Goal: Transaction & Acquisition: Purchase product/service

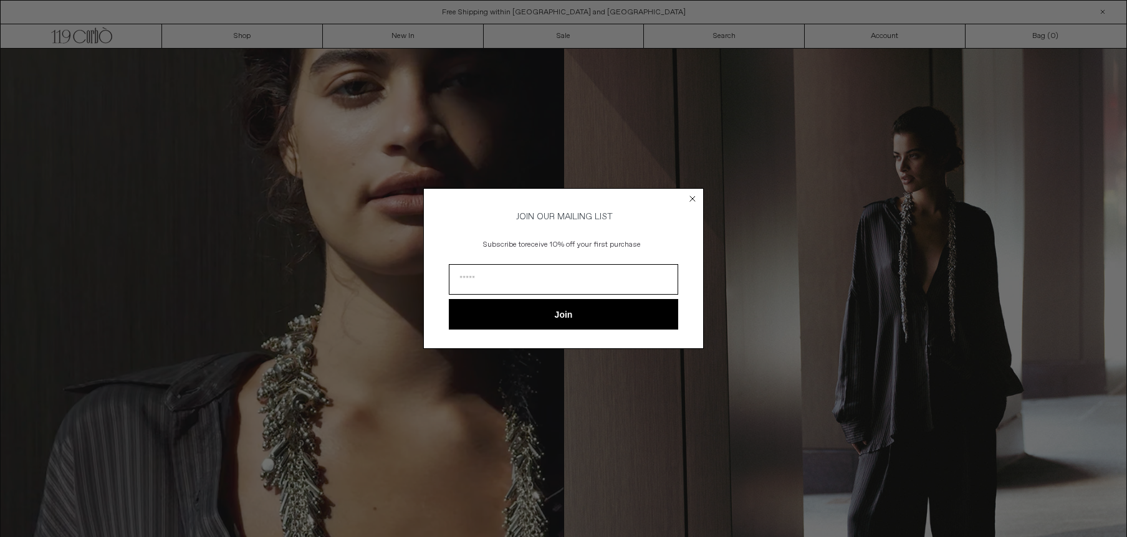
click at [691, 194] on circle "Close dialog" at bounding box center [693, 199] width 12 height 12
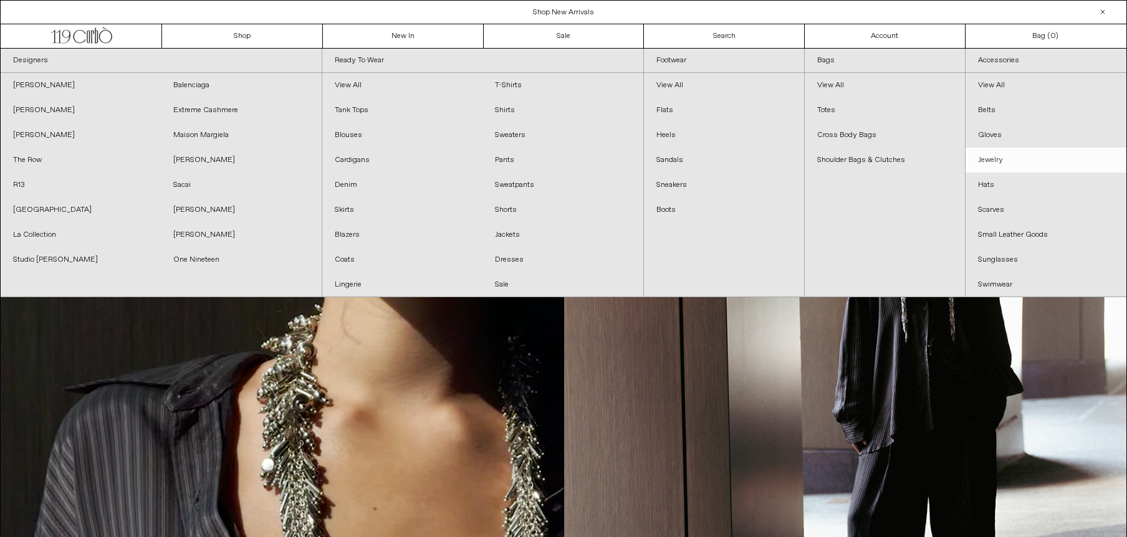
click at [989, 151] on link "Jewelry" at bounding box center [1046, 160] width 161 height 25
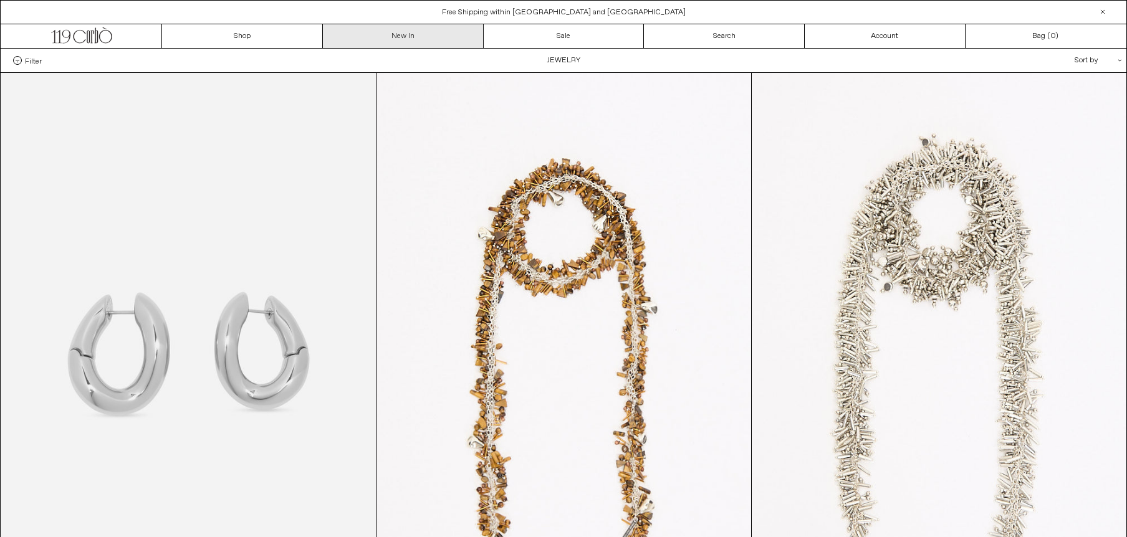
click at [393, 32] on link "New In" at bounding box center [403, 36] width 161 height 24
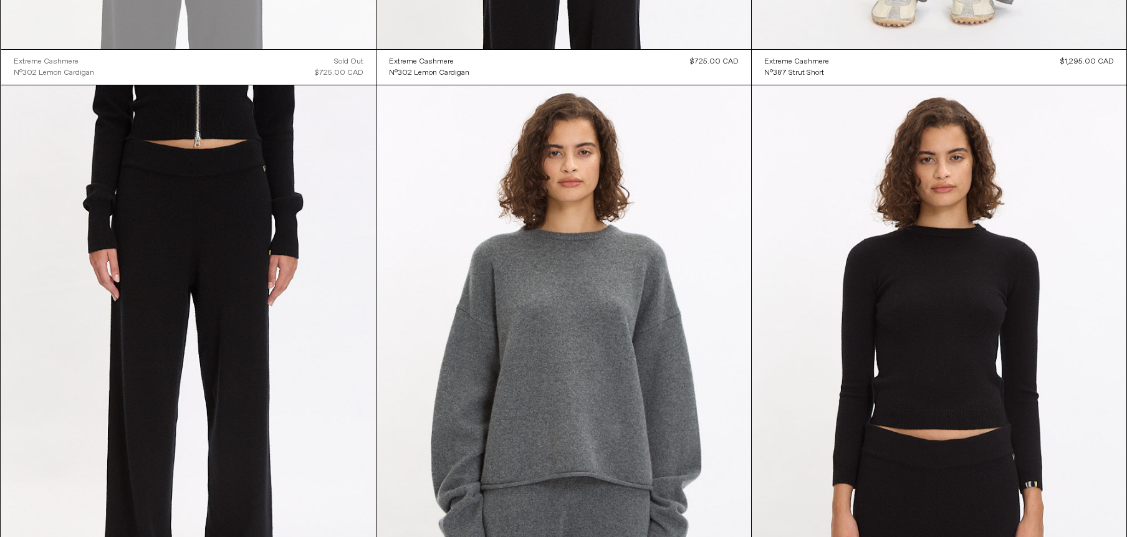
scroll to position [6574, 0]
